Goal: Transaction & Acquisition: Purchase product/service

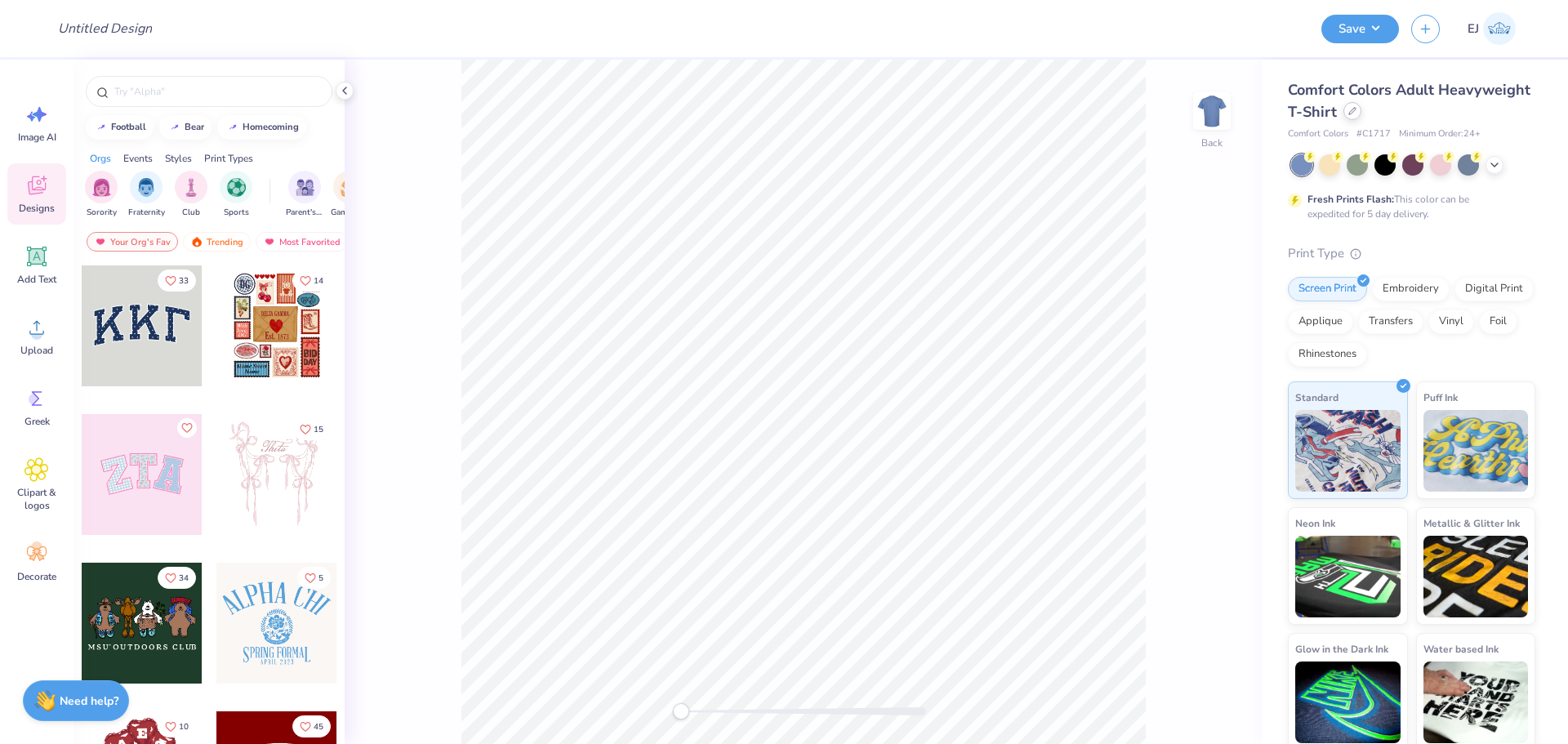
click at [1362, 109] on div at bounding box center [1353, 111] width 18 height 18
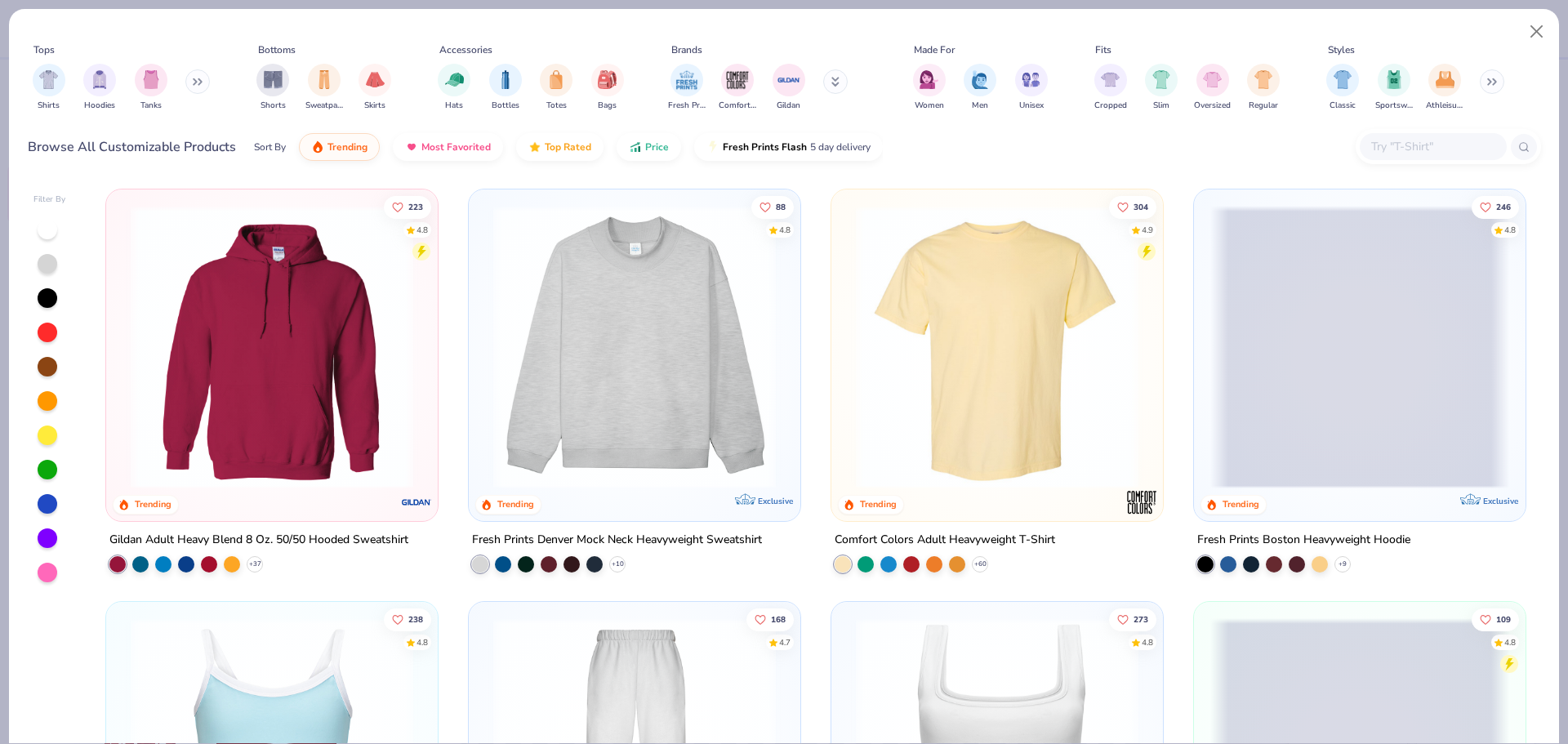
click at [1383, 145] on input "text" at bounding box center [1433, 146] width 126 height 19
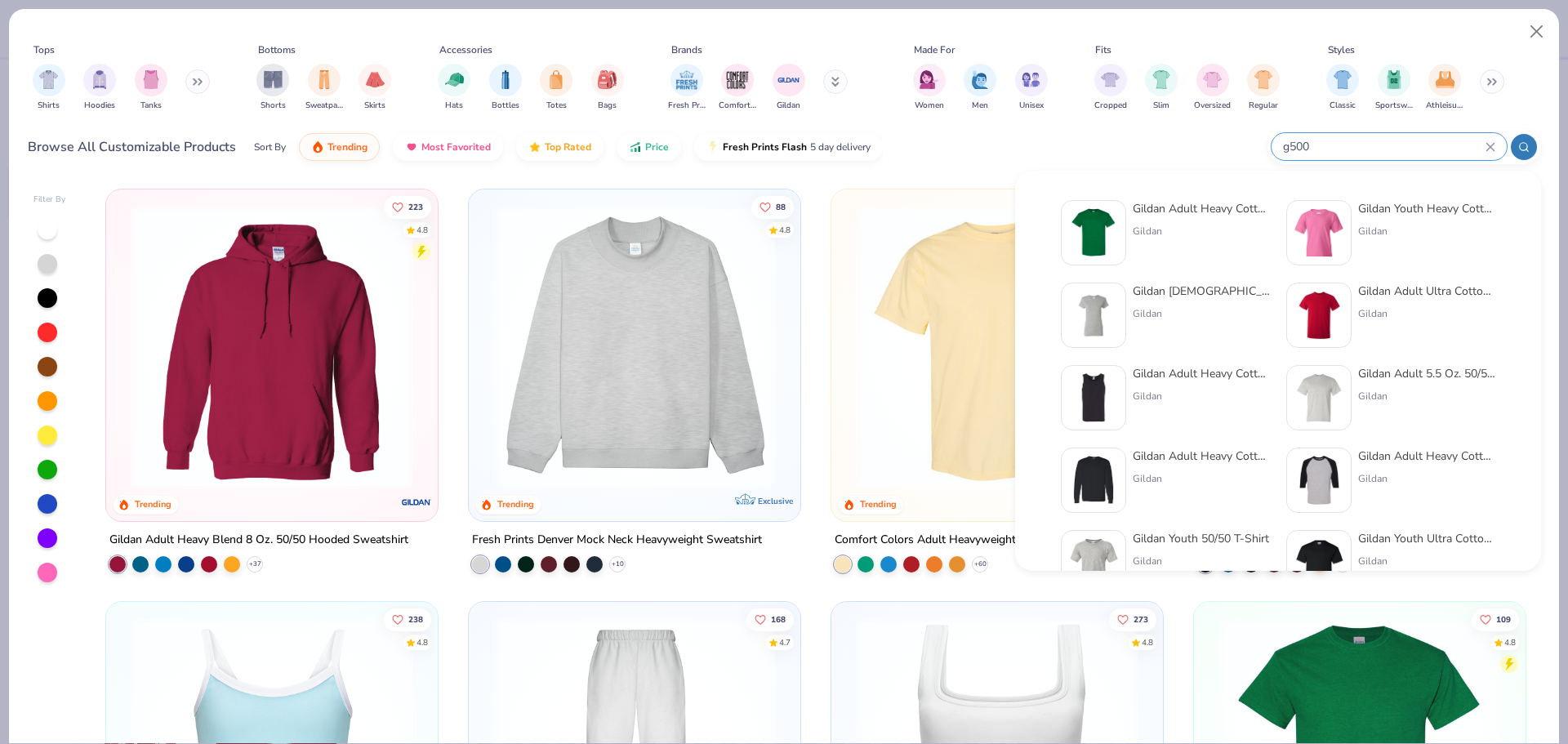
type input "g500"
click at [1169, 196] on div "Gildan Adult Heavy Cotton T-Shirt Gildan Gildan Youth Heavy Cotton 5.3 Oz. T-Sh…" at bounding box center [1278, 438] width 471 height 494
click at [1174, 215] on div "Gildan Adult Heavy Cotton T-Shirt" at bounding box center [1202, 208] width 137 height 17
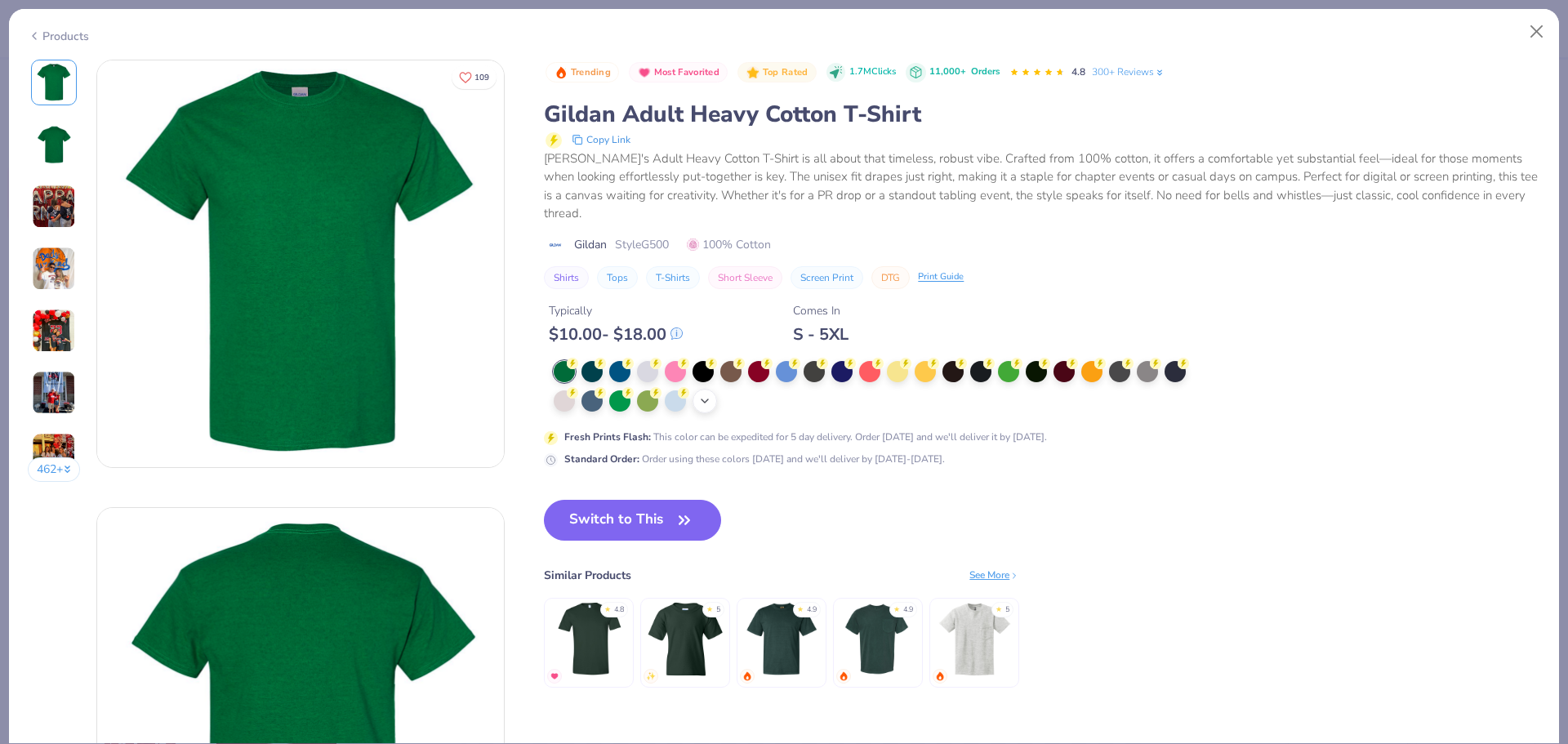
click at [706, 395] on icon at bounding box center [705, 400] width 14 height 13
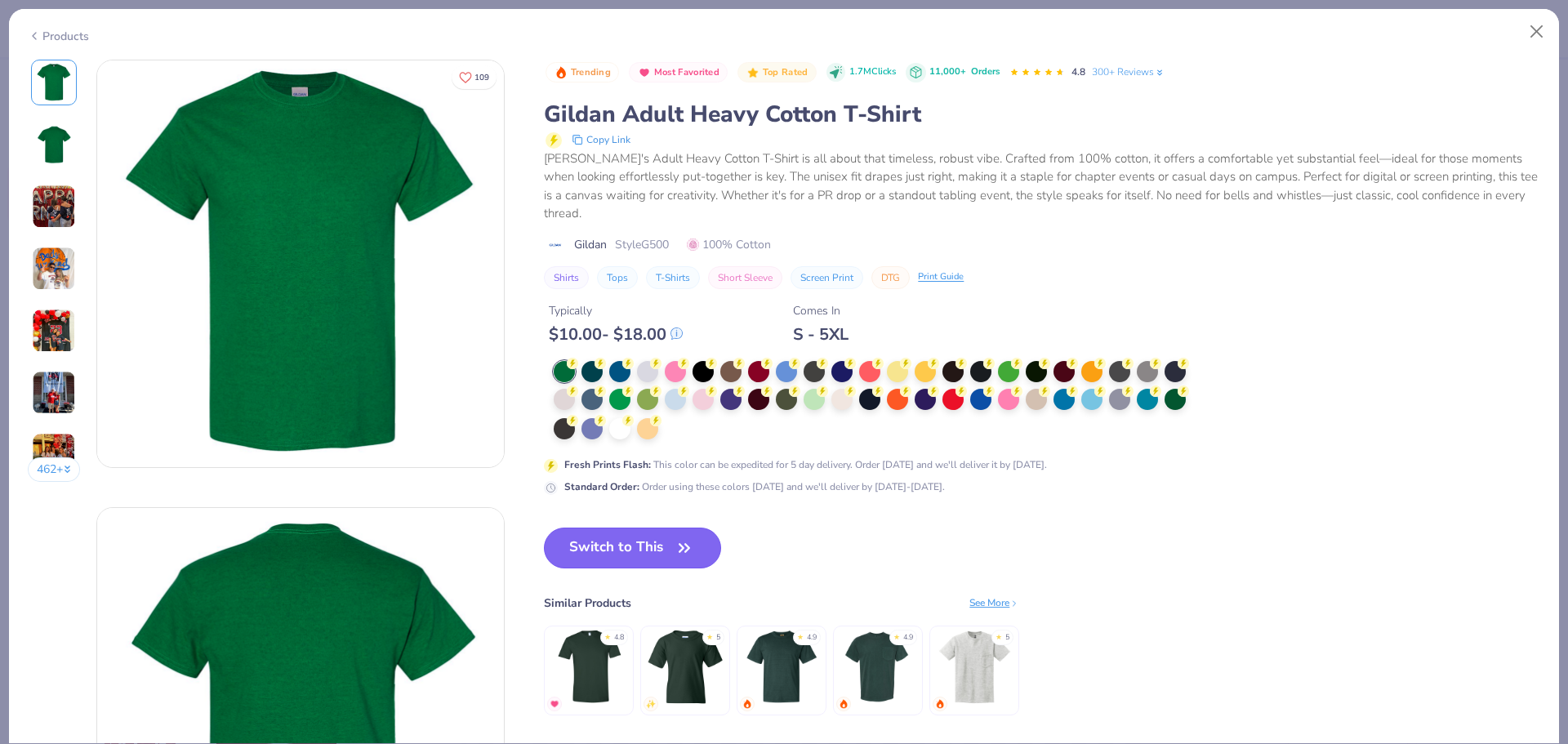
click at [653, 558] on button "Switch to This" at bounding box center [632, 547] width 177 height 40
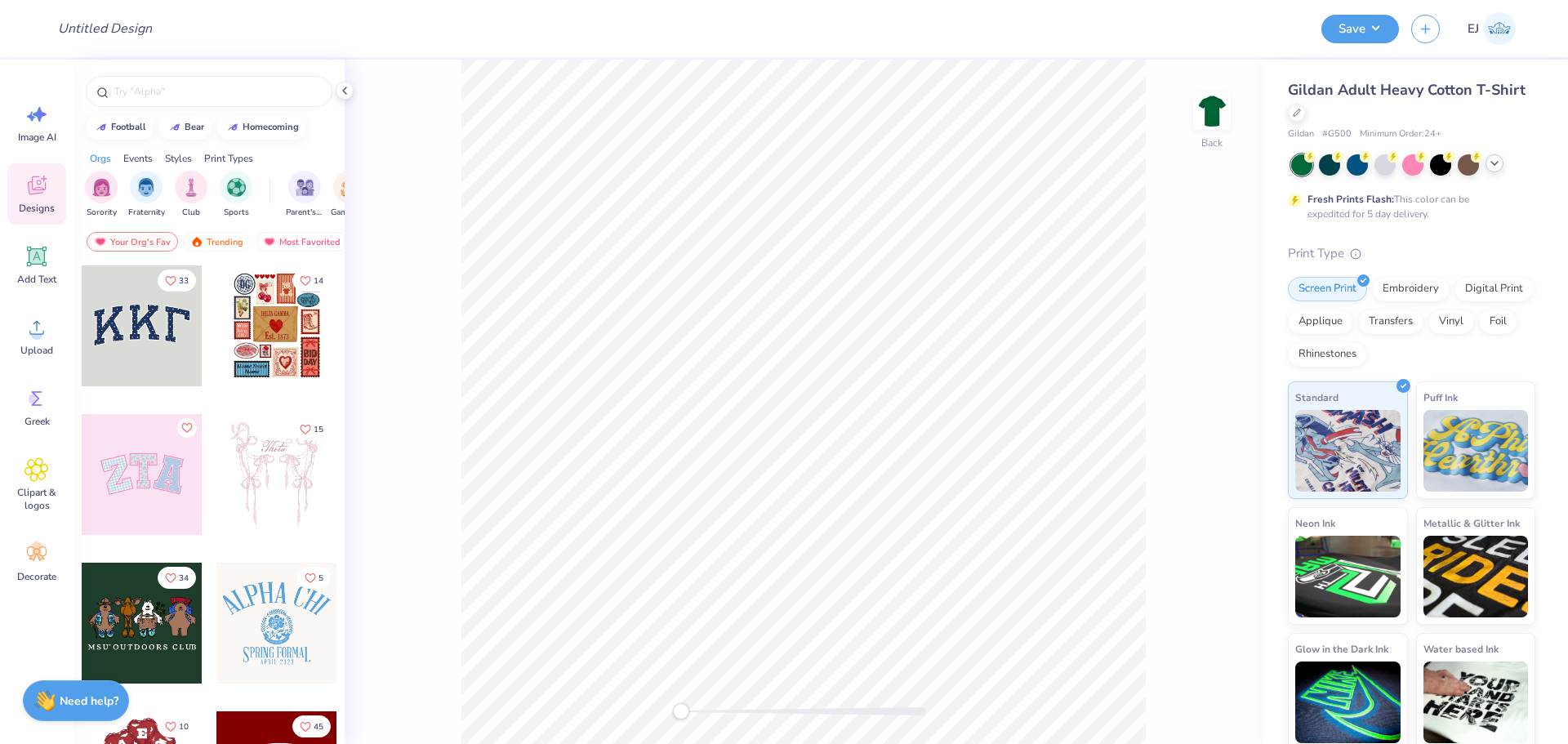
click at [1494, 166] on icon at bounding box center [1494, 163] width 14 height 13
